Goal: Task Accomplishment & Management: Use online tool/utility

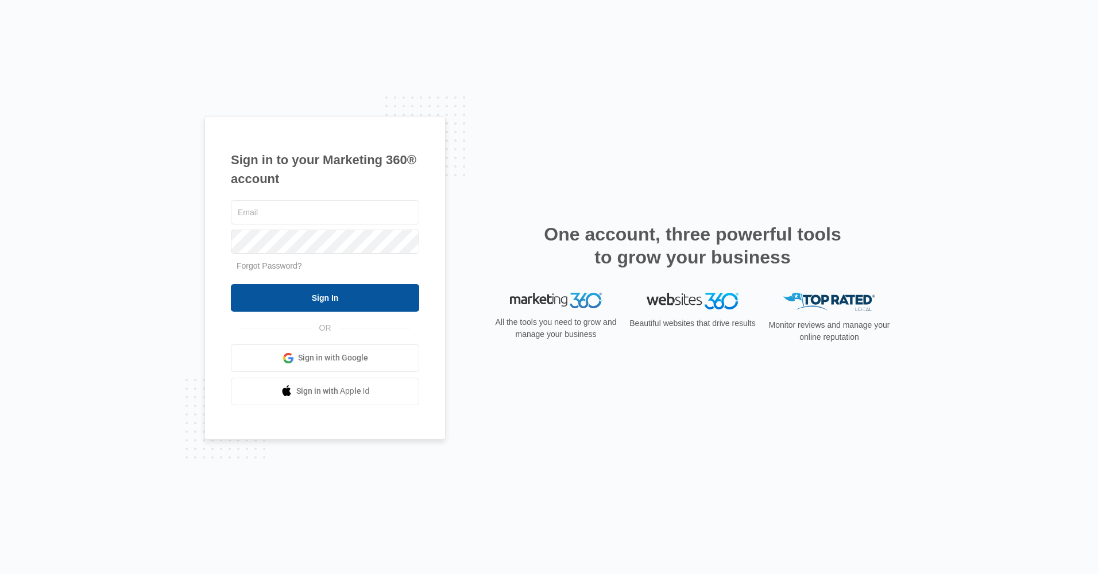
type input "[EMAIL_ADDRESS][DOMAIN_NAME]"
click at [355, 299] on input "Sign In" at bounding box center [325, 298] width 188 height 28
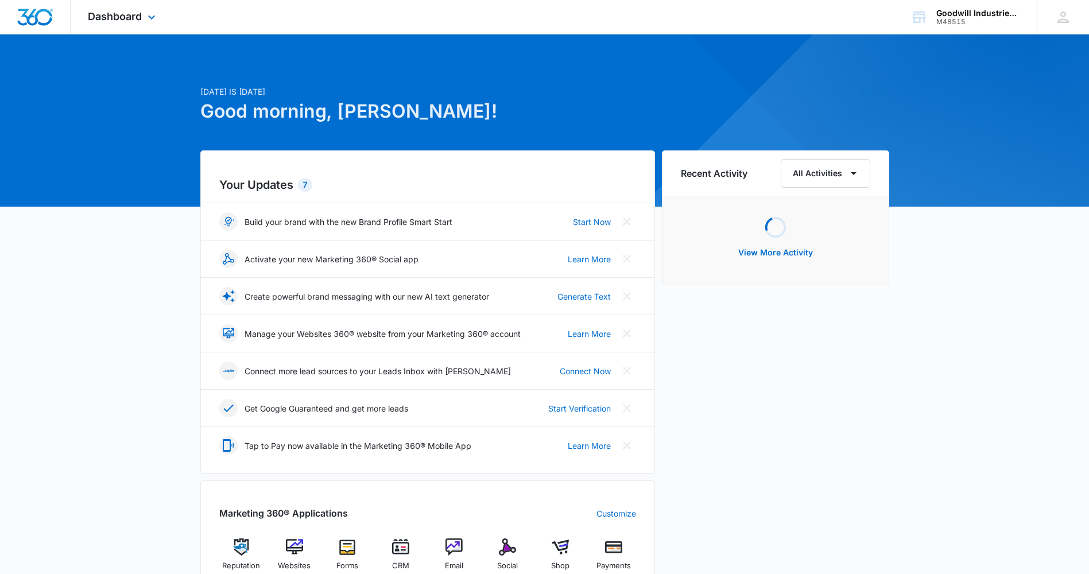
click at [137, 9] on div "Dashboard Apps Reputation Websites Forms CRM Email Social Shop Payments POS Con…" at bounding box center [123, 17] width 105 height 34
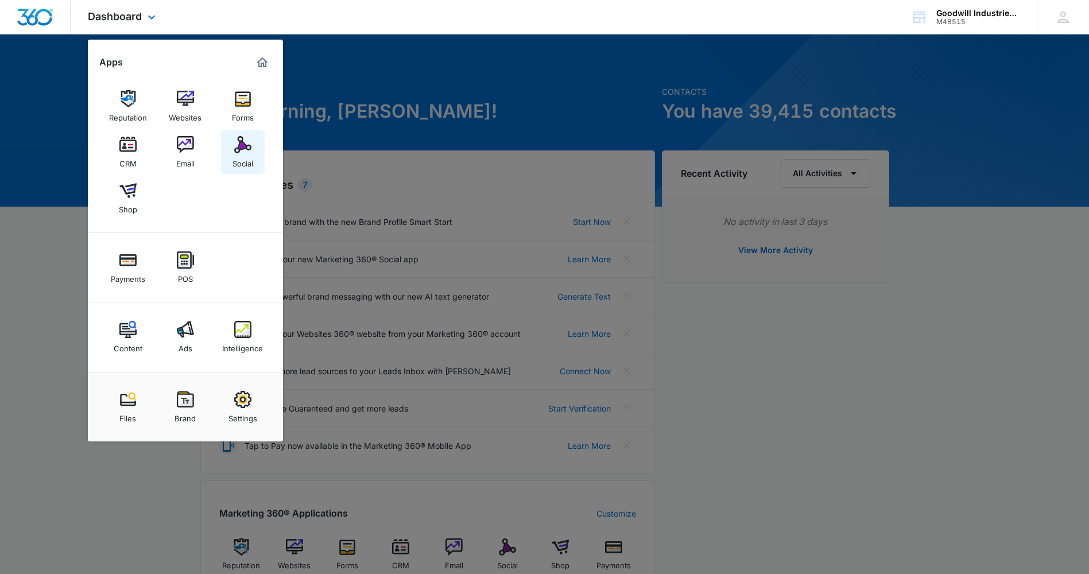
click at [246, 154] on div "Social" at bounding box center [243, 160] width 21 height 15
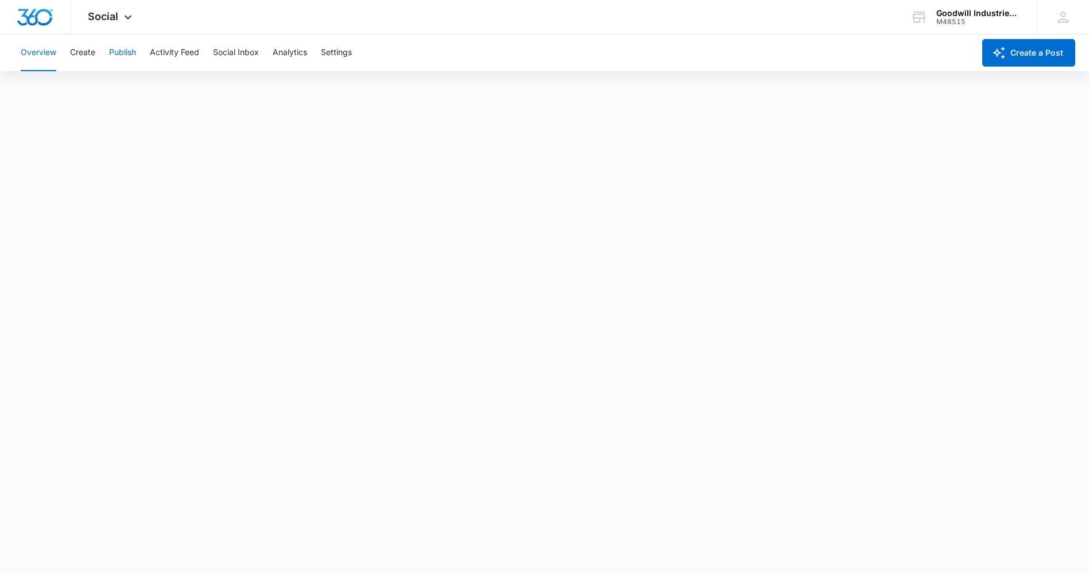
click at [113, 53] on button "Publish" at bounding box center [122, 52] width 27 height 37
